Goal: Task Accomplishment & Management: Manage account settings

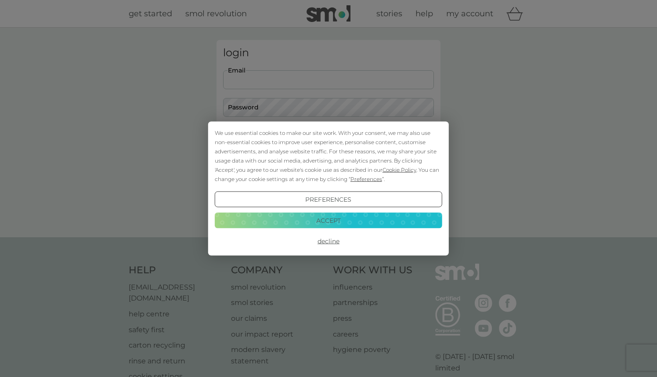
type input "[EMAIL_ADDRESS][DOMAIN_NAME]"
click at [329, 138] on button "Login" at bounding box center [328, 138] width 211 height 25
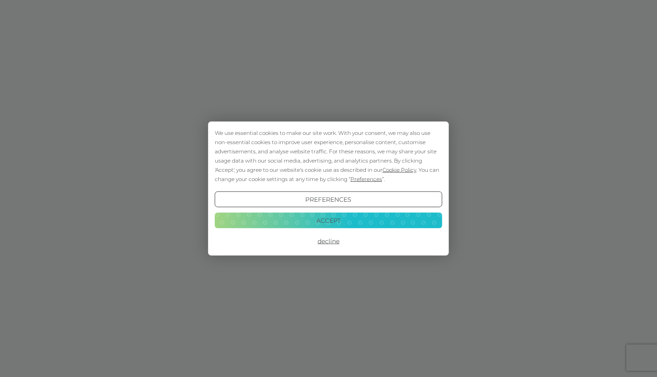
click at [336, 217] on button "Accept" at bounding box center [329, 220] width 228 height 16
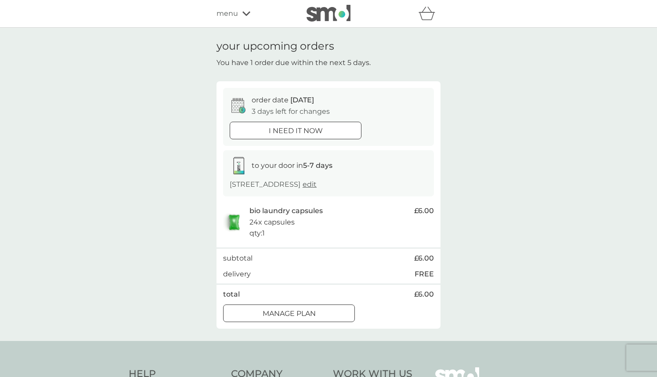
click at [304, 315] on p "Manage plan" at bounding box center [289, 313] width 53 height 11
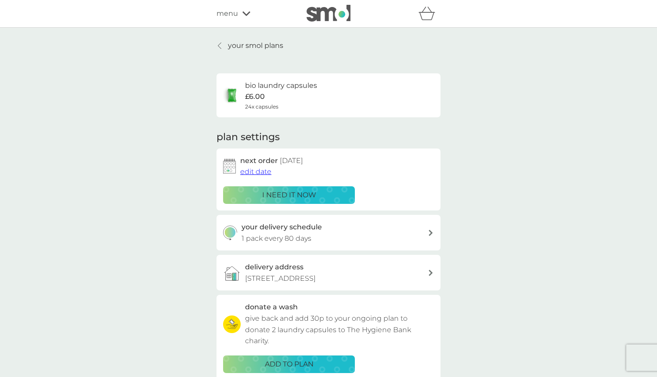
click at [263, 171] on span "edit date" at bounding box center [255, 171] width 31 height 8
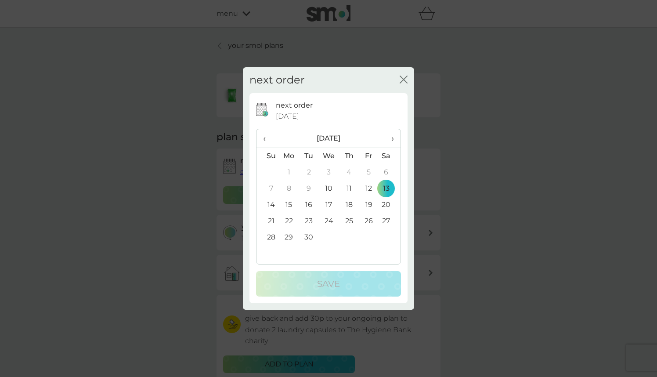
click at [393, 135] on span "›" at bounding box center [389, 138] width 9 height 18
click at [386, 174] on td "3" at bounding box center [390, 172] width 22 height 16
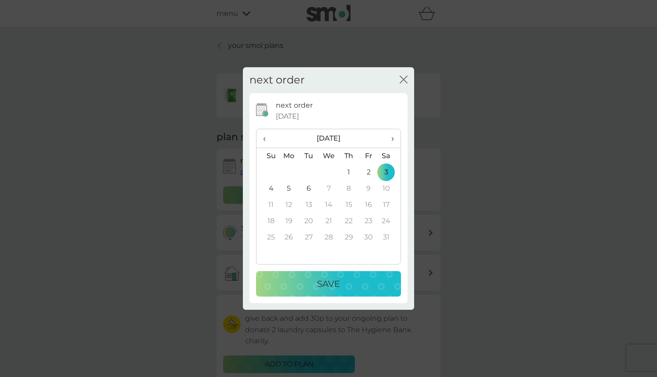
click at [269, 191] on td "4" at bounding box center [268, 189] width 22 height 16
click at [316, 284] on div "Save" at bounding box center [328, 284] width 127 height 14
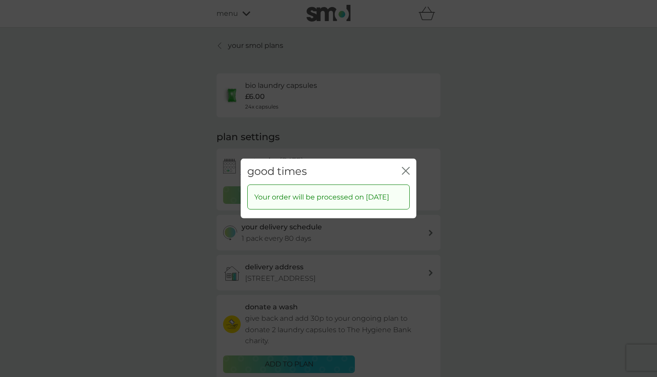
click at [410, 166] on div "good times close" at bounding box center [329, 172] width 176 height 26
